Goal: Check status

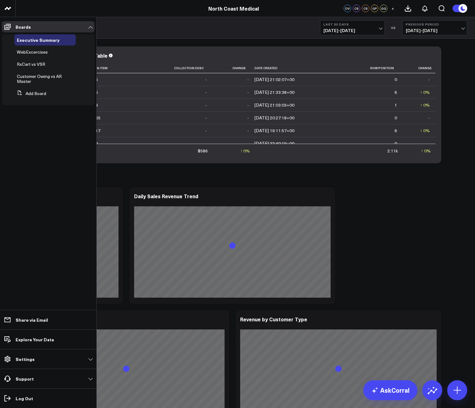
click at [36, 62] on span "RxCart vs VSR" at bounding box center [31, 64] width 28 height 6
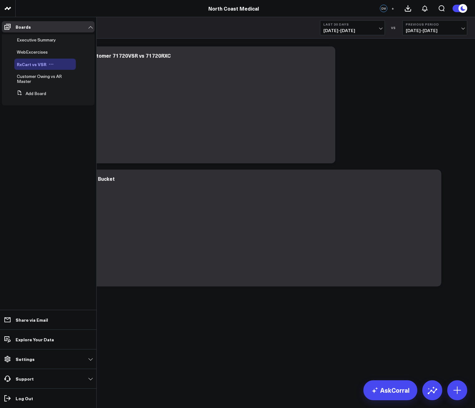
click at [35, 63] on span "RxCart vs VSR" at bounding box center [32, 64] width 30 height 6
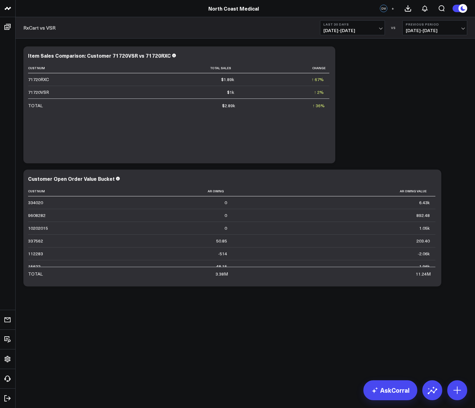
click at [324, 29] on span "[DATE] - [DATE]" at bounding box center [353, 30] width 58 height 5
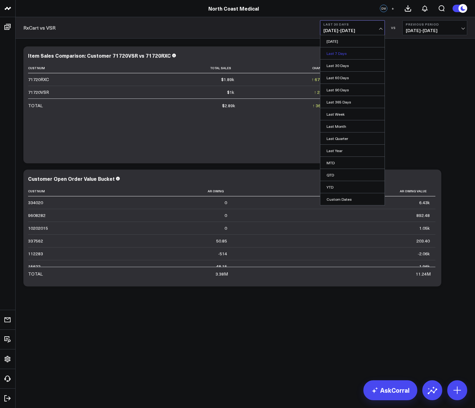
click at [335, 56] on link "Last 7 Days" at bounding box center [352, 53] width 64 height 12
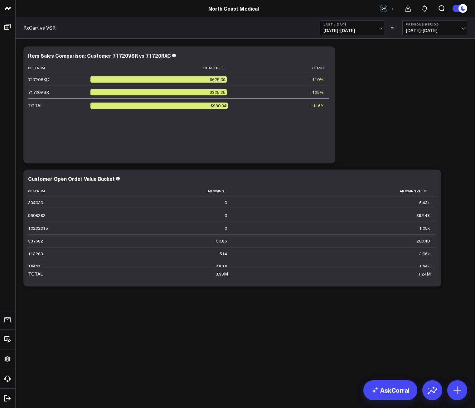
click at [341, 31] on span "[DATE] - [DATE]" at bounding box center [353, 30] width 58 height 5
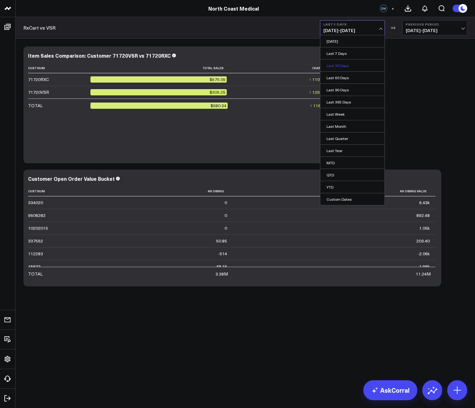
click at [340, 63] on link "Last 30 Days" at bounding box center [352, 66] width 64 height 12
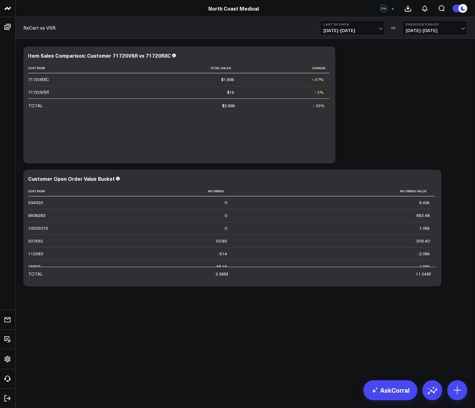
click at [333, 32] on span "[DATE] - [DATE]" at bounding box center [353, 30] width 58 height 5
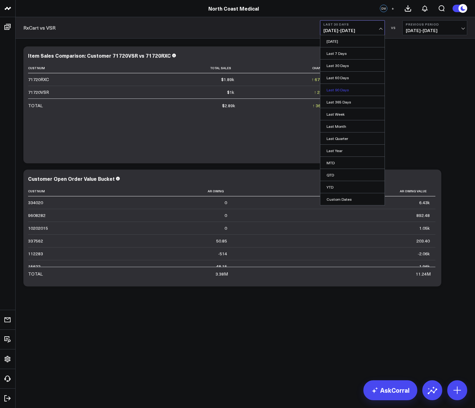
click at [342, 91] on link "Last 90 Days" at bounding box center [352, 90] width 64 height 12
